Goal: Task Accomplishment & Management: Use online tool/utility

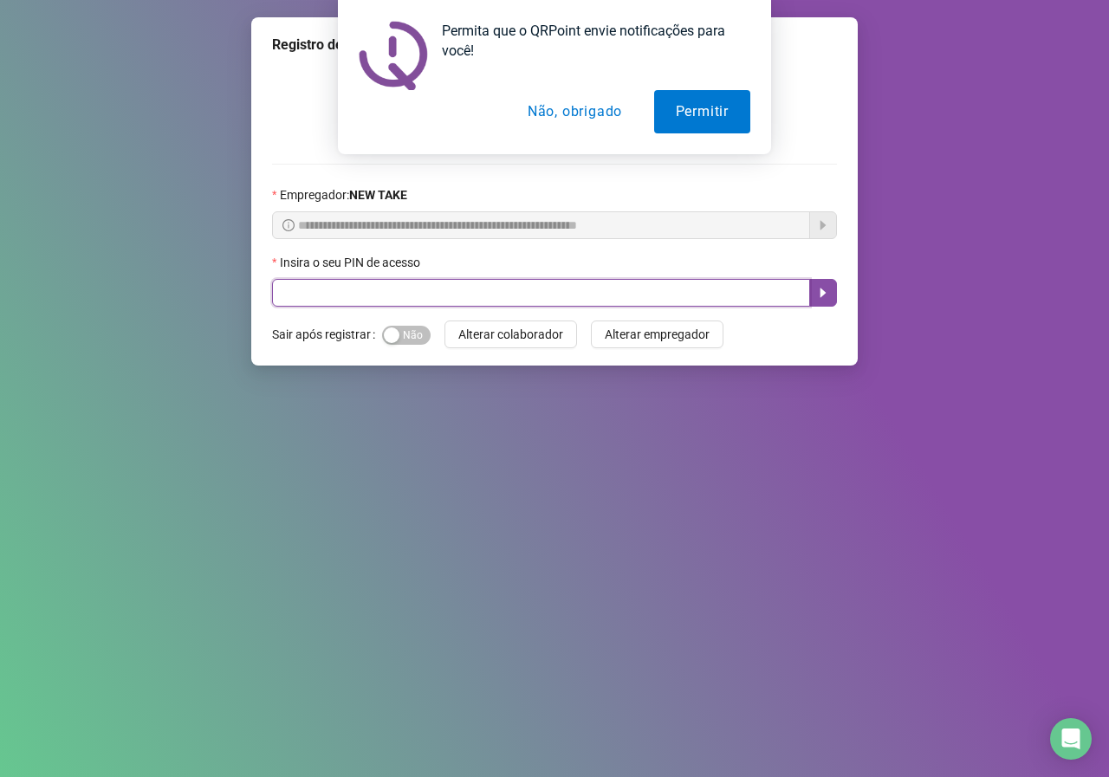
click at [464, 296] on input "text" at bounding box center [541, 293] width 538 height 28
click at [565, 118] on button "Não, obrigado" at bounding box center [575, 111] width 138 height 43
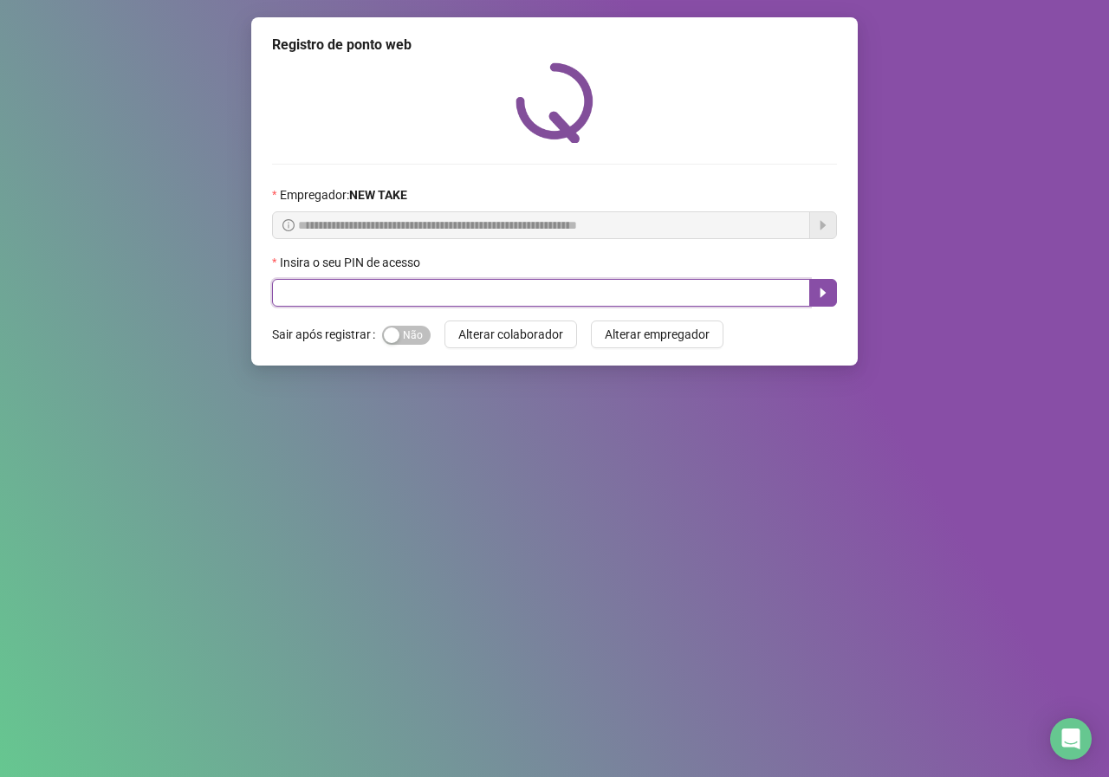
drag, startPoint x: 296, startPoint y: 279, endPoint x: 291, endPoint y: 295, distance: 16.2
click at [293, 290] on input "text" at bounding box center [541, 293] width 538 height 28
type input "*****"
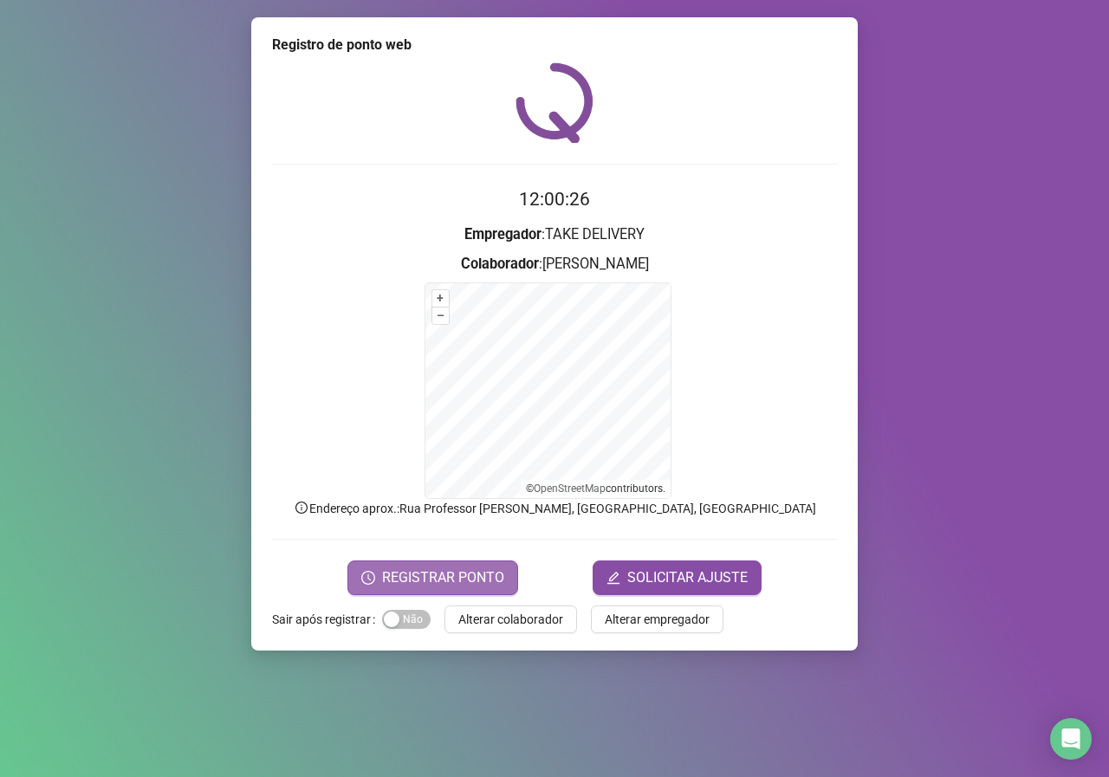
click at [478, 582] on span "REGISTRAR PONTO" at bounding box center [443, 578] width 122 height 21
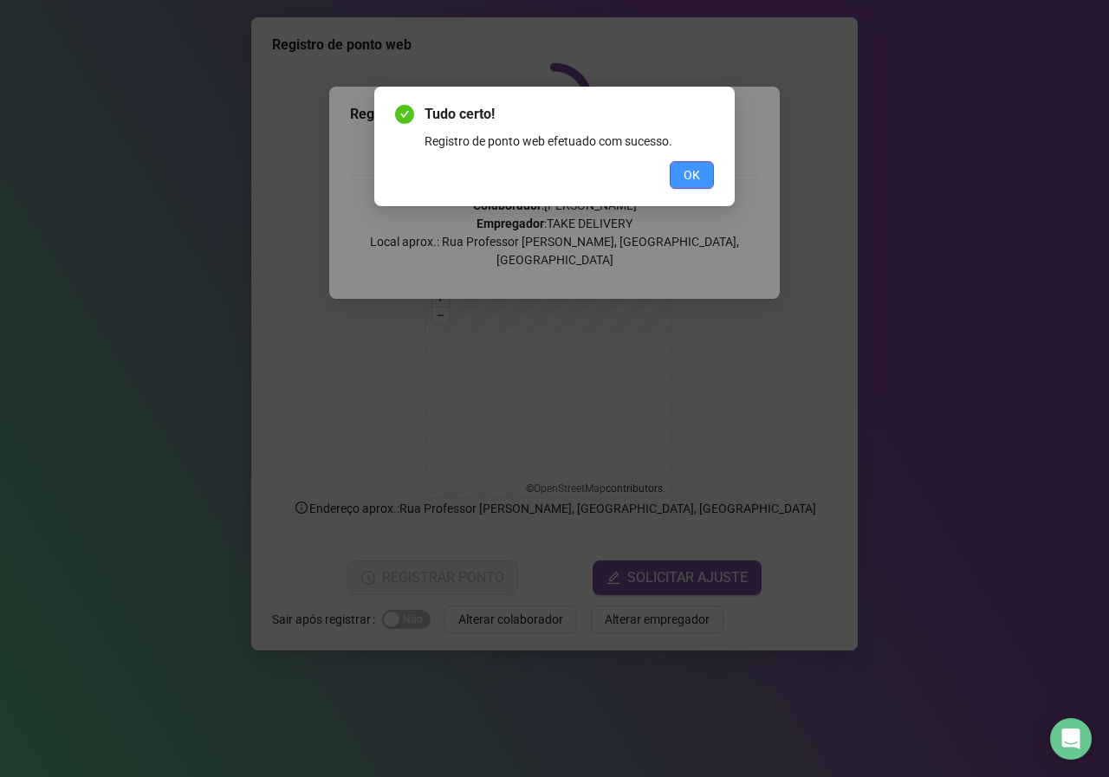
click at [697, 165] on button "OK" at bounding box center [692, 175] width 44 height 28
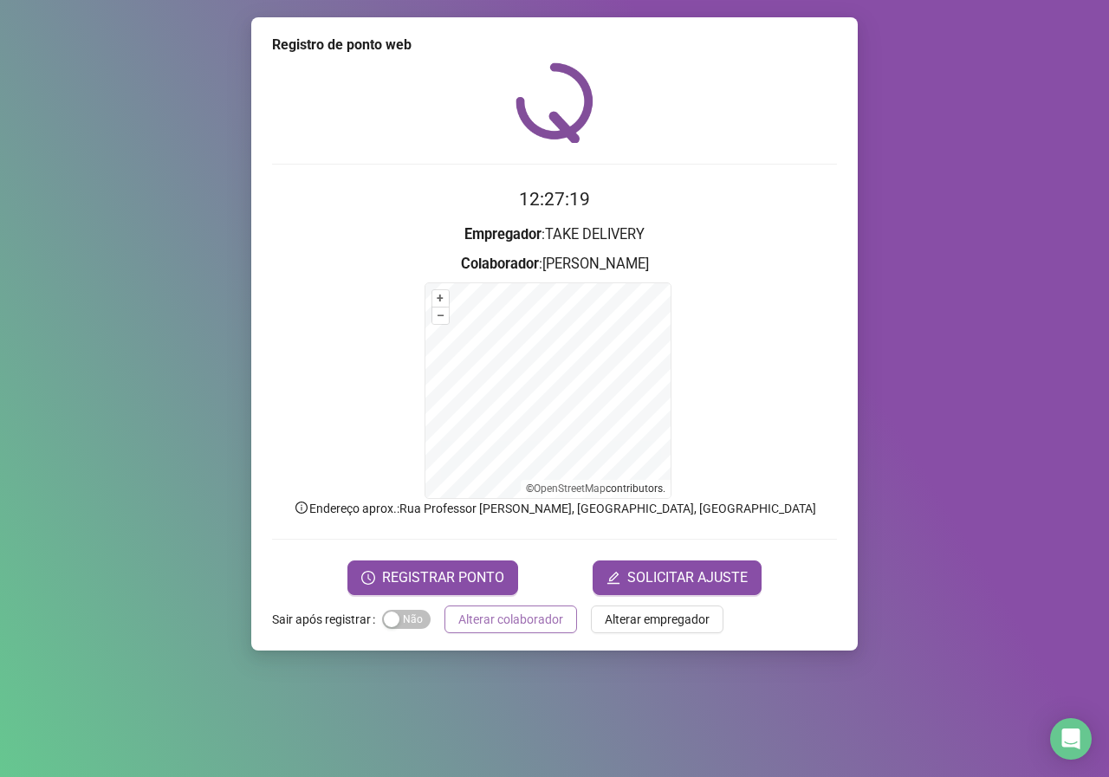
click at [548, 627] on span "Alterar colaborador" at bounding box center [511, 619] width 105 height 19
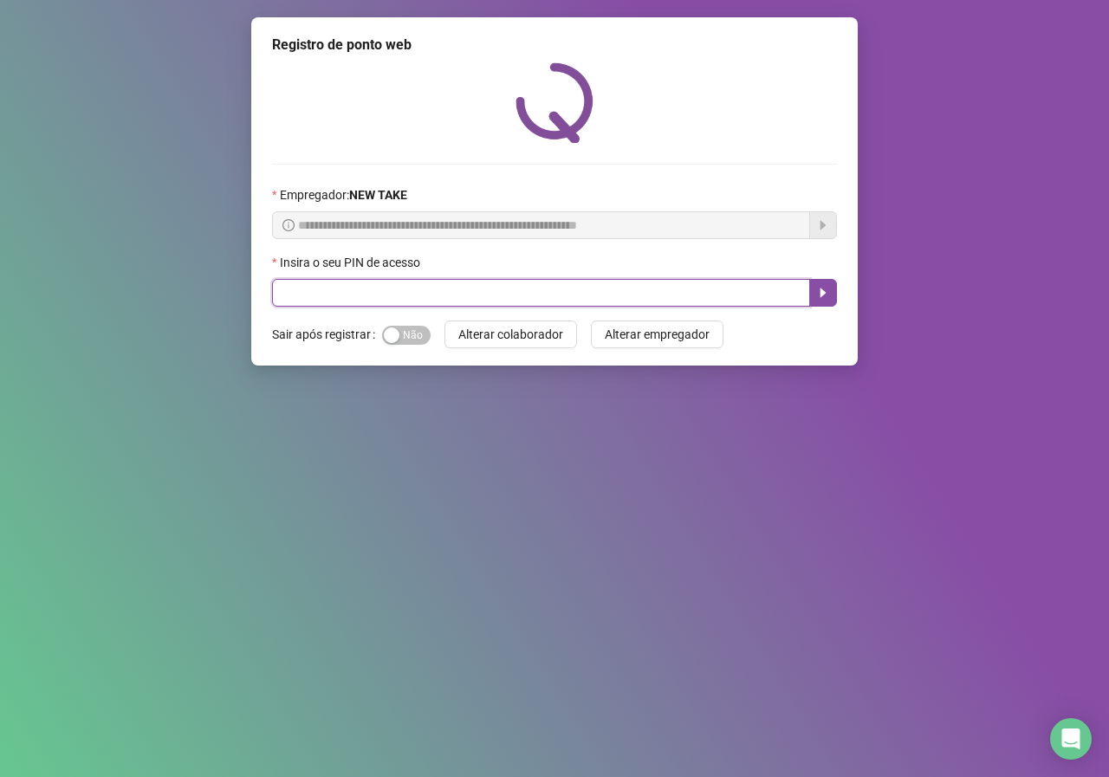
click at [439, 302] on input "text" at bounding box center [541, 293] width 538 height 28
type input "*****"
click at [829, 287] on icon "caret-right" at bounding box center [823, 293] width 14 height 14
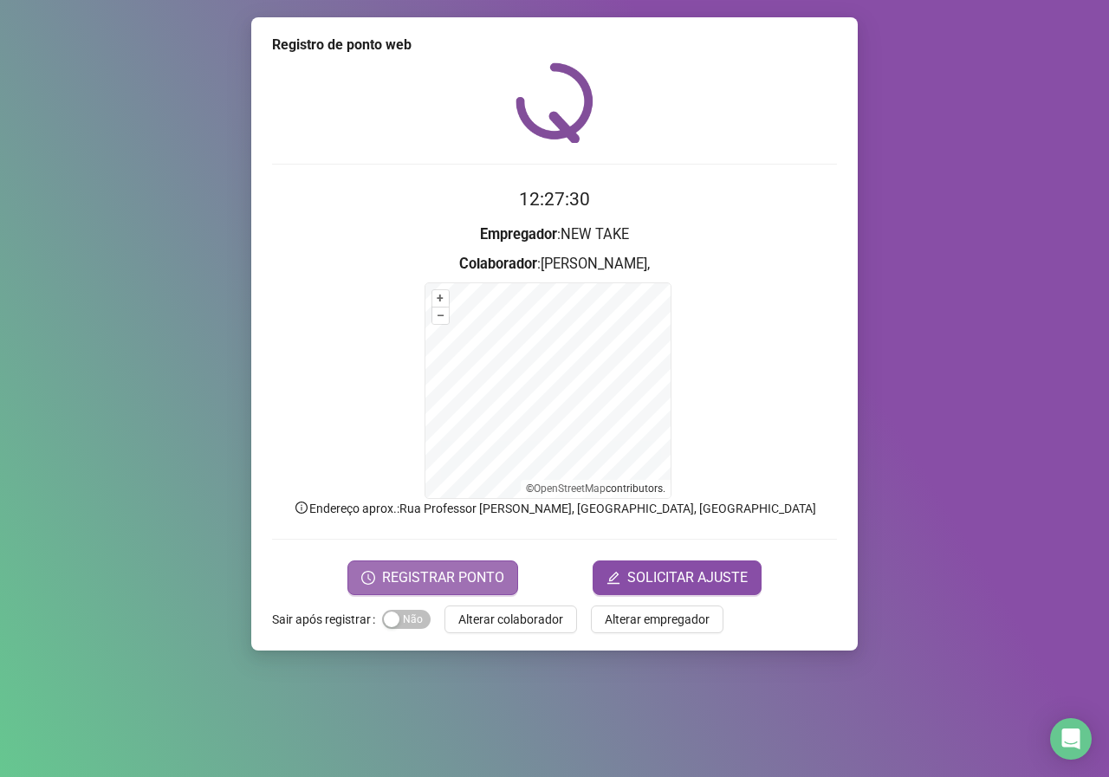
click at [482, 572] on span "REGISTRAR PONTO" at bounding box center [443, 578] width 122 height 21
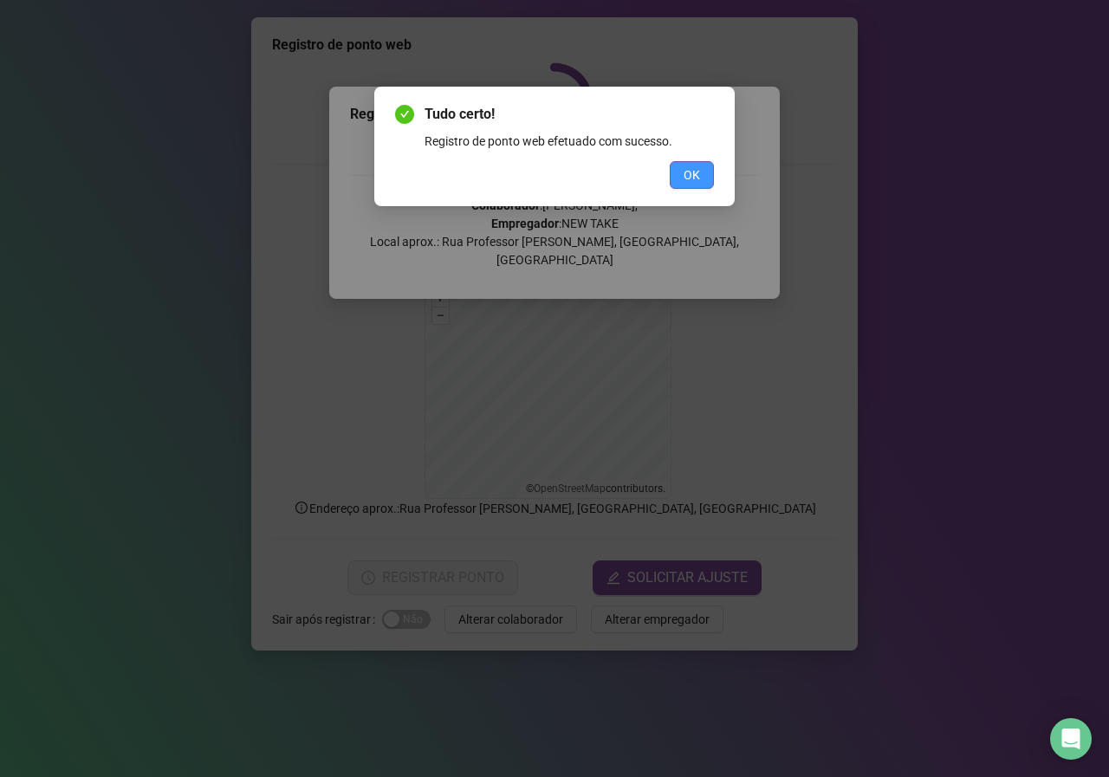
click at [701, 178] on button "OK" at bounding box center [692, 175] width 44 height 28
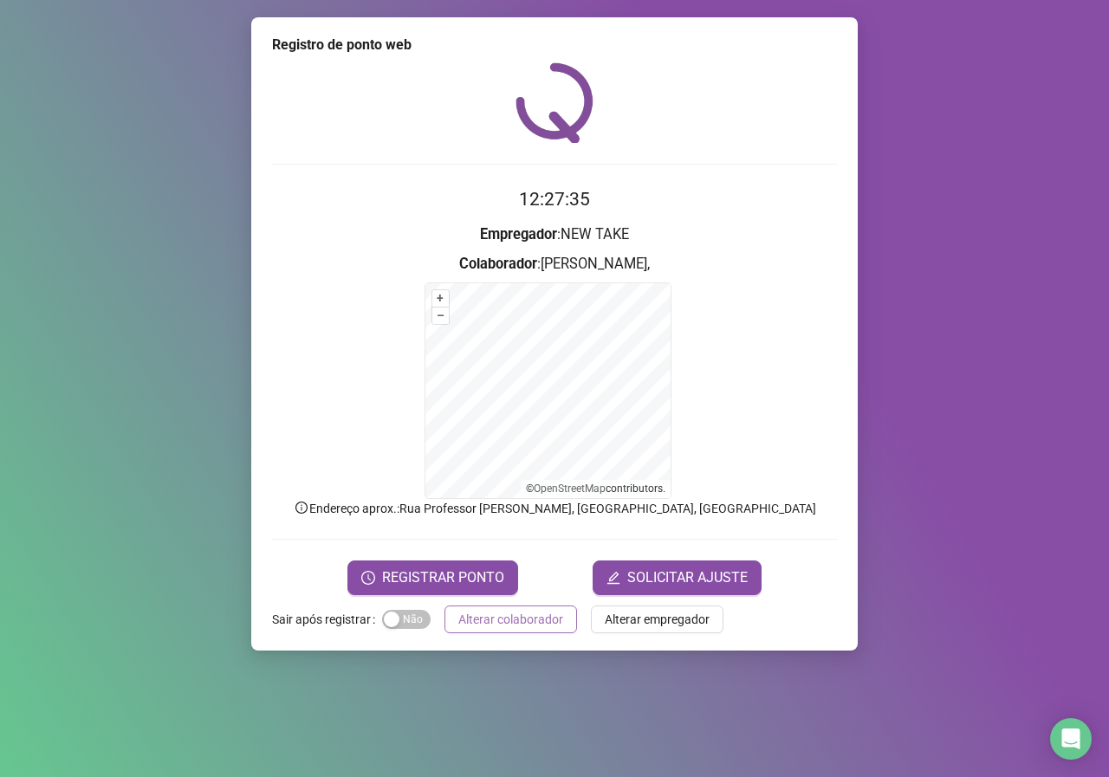
click at [547, 616] on span "Alterar colaborador" at bounding box center [511, 619] width 105 height 19
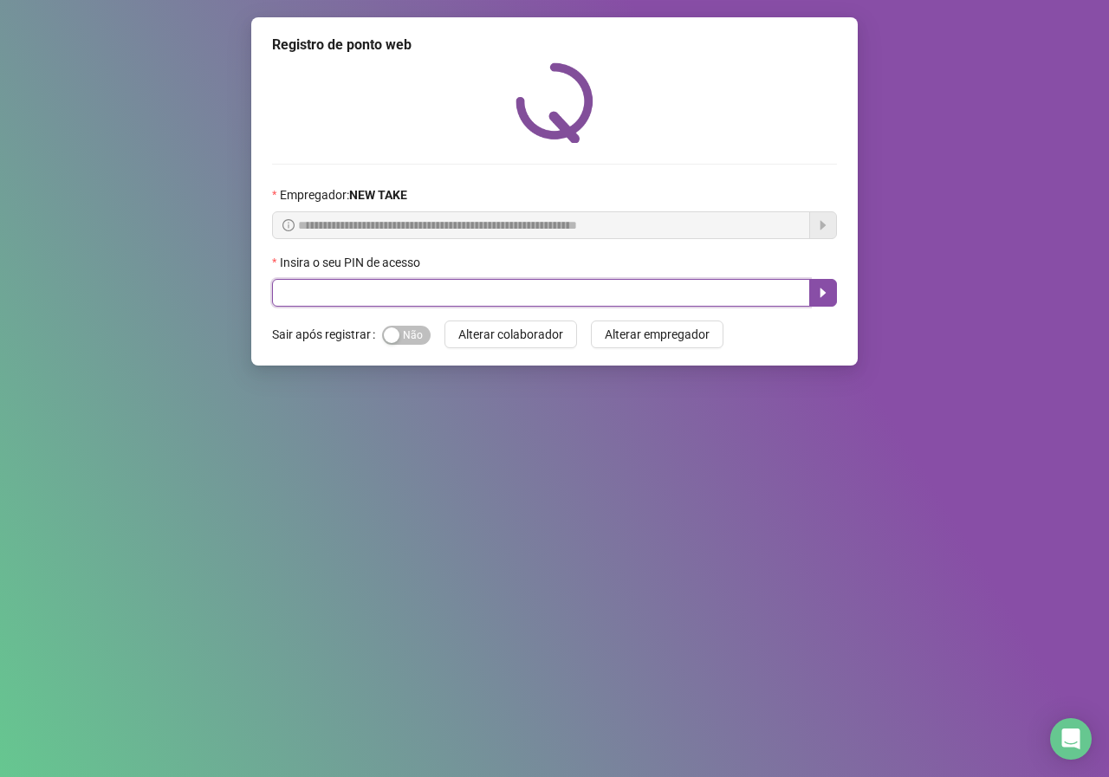
click at [470, 298] on input "text" at bounding box center [541, 293] width 538 height 28
type input "*****"
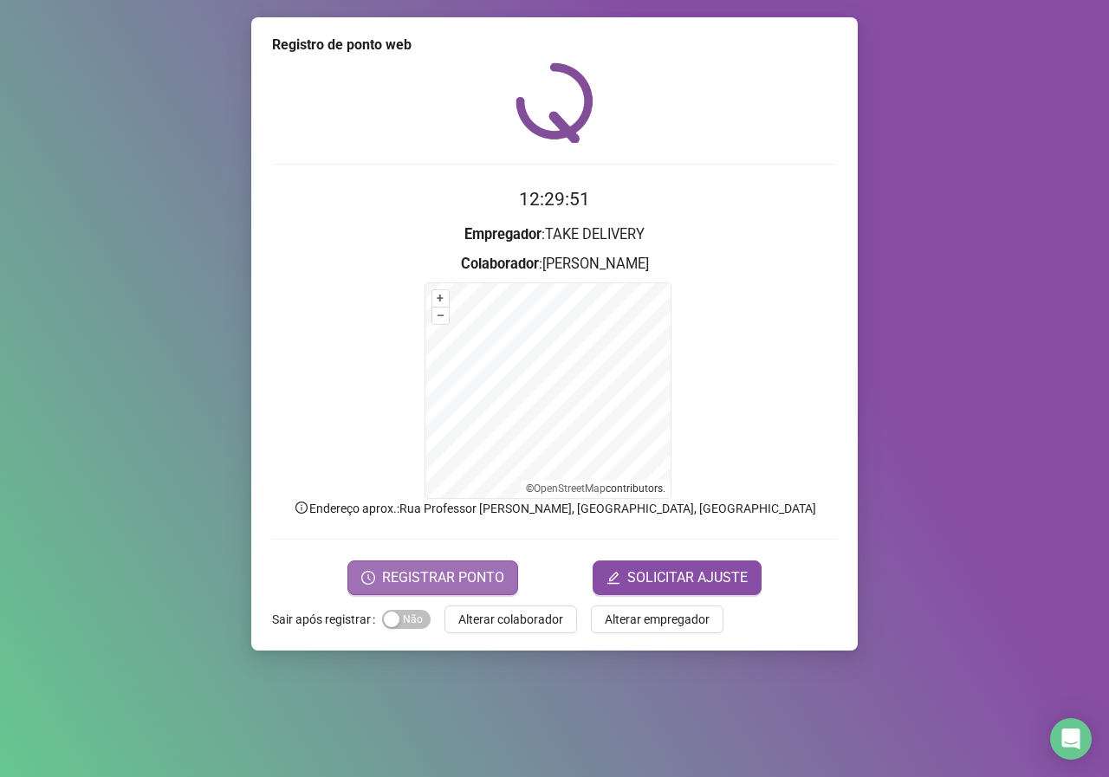
click at [434, 588] on span "REGISTRAR PONTO" at bounding box center [443, 578] width 122 height 21
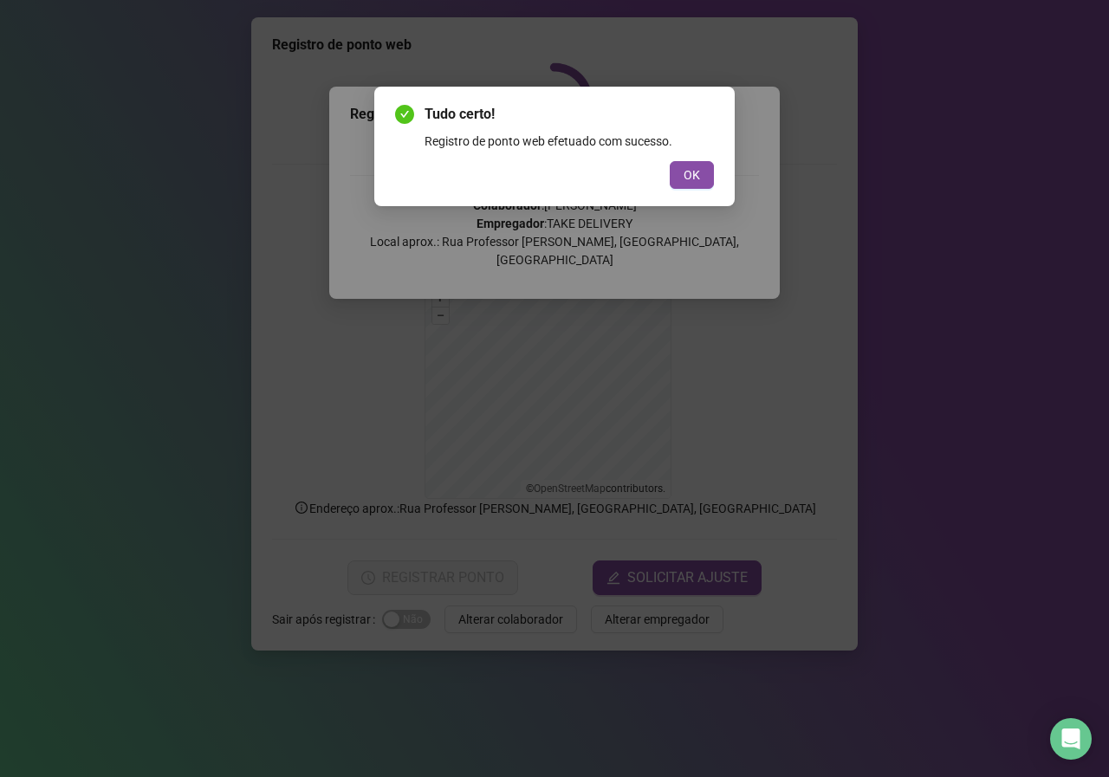
click at [692, 181] on span "OK" at bounding box center [692, 175] width 16 height 19
